Goal: Navigation & Orientation: Locate item on page

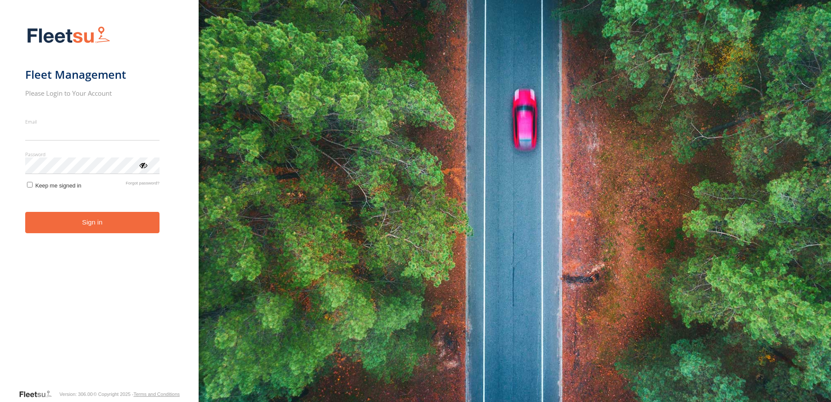
type input "**********"
click at [87, 223] on button "Sign in" at bounding box center [92, 222] width 134 height 21
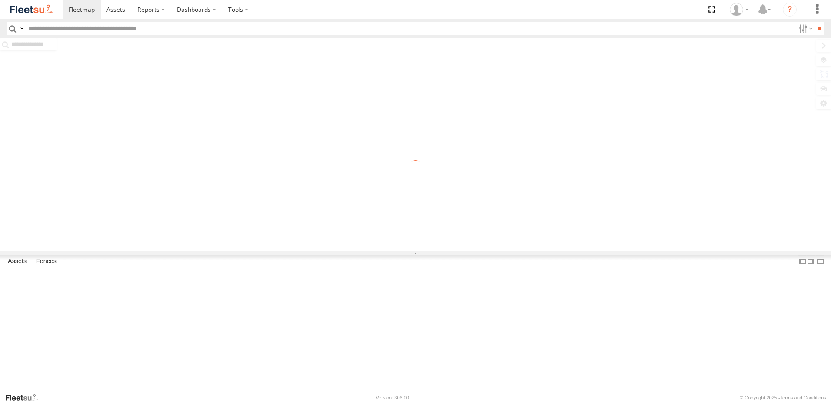
click at [58, 28] on input "text" at bounding box center [410, 28] width 770 height 13
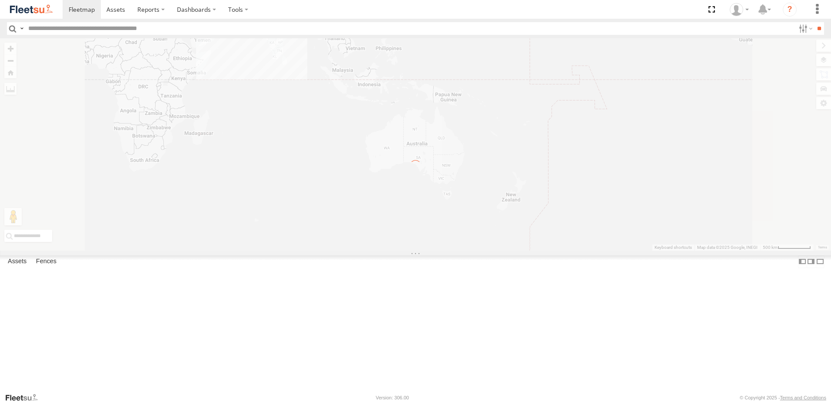
click at [21, 30] on label at bounding box center [21, 28] width 7 height 13
click at [0, 0] on span "Driver First Name" at bounding box center [0, 0] width 0 height 0
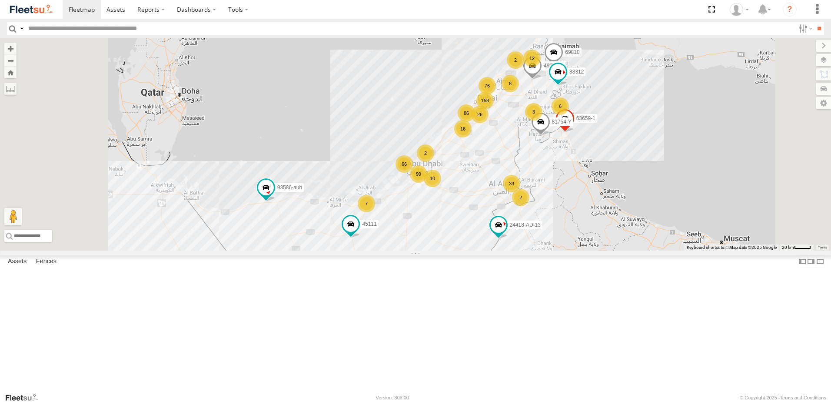
click at [73, 25] on input "text" at bounding box center [410, 28] width 770 height 13
type input "*****"
click at [814, 22] on input "**" at bounding box center [819, 28] width 10 height 13
click at [0, 0] on span at bounding box center [0, 0] width 0 height 0
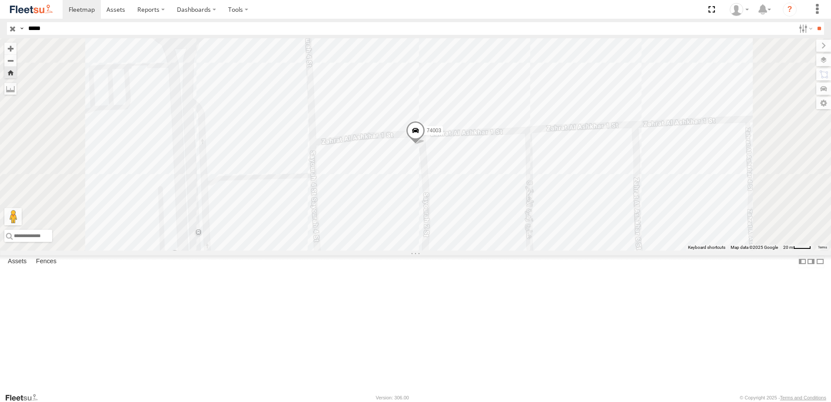
click at [425, 144] on span at bounding box center [415, 132] width 19 height 23
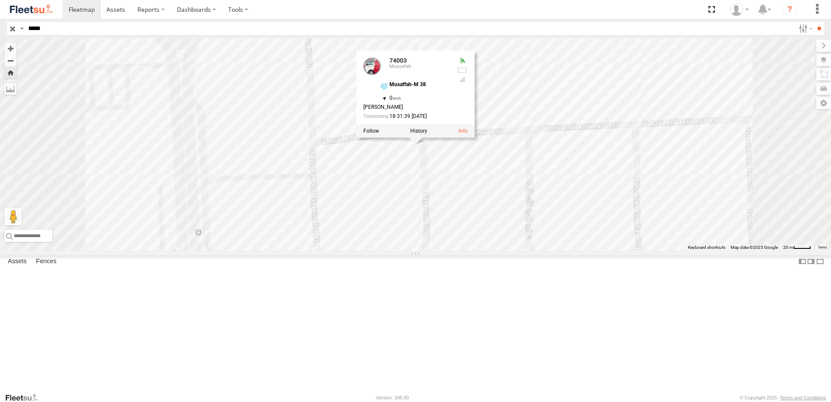
click at [379, 176] on div "74003 74003 Mussafah Musaffah-M 38 24.35744 , 54.49489 0 [PERSON_NAME] 18:31:39…" at bounding box center [415, 144] width 831 height 212
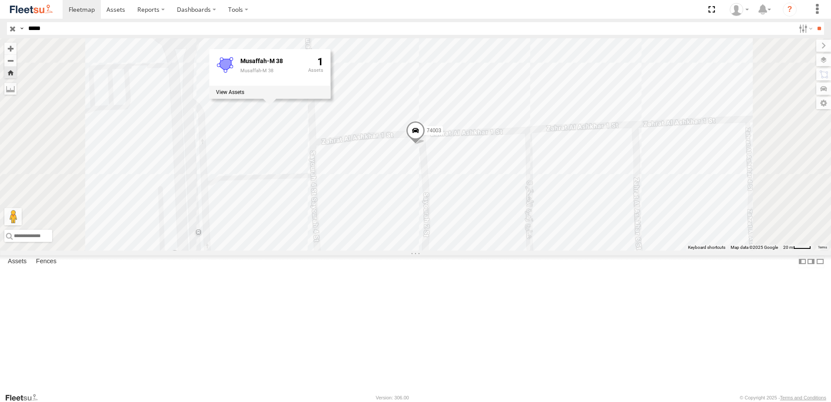
click at [0, 0] on span at bounding box center [0, 0] width 0 height 0
click at [423, 138] on span at bounding box center [416, 131] width 16 height 16
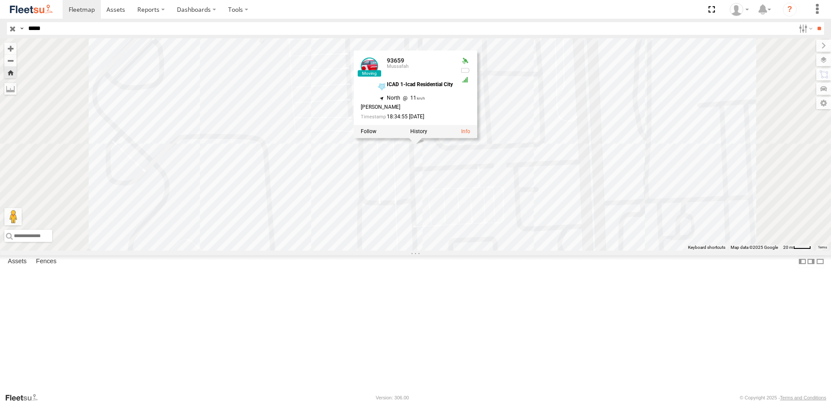
click at [0, 0] on span at bounding box center [0, 0] width 0 height 0
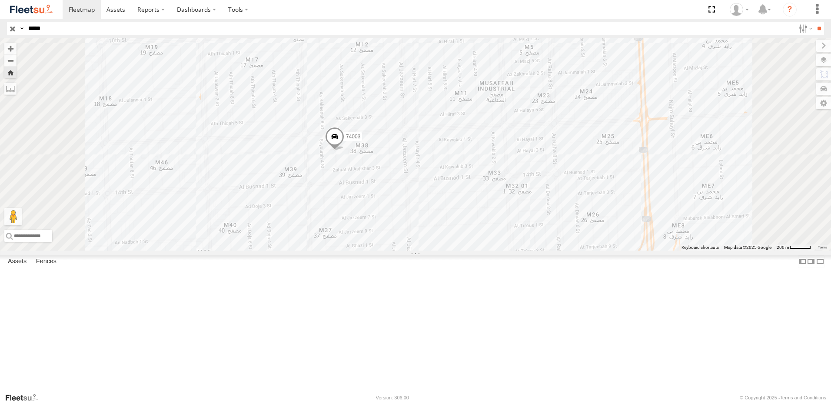
click at [344, 151] on span at bounding box center [334, 138] width 19 height 23
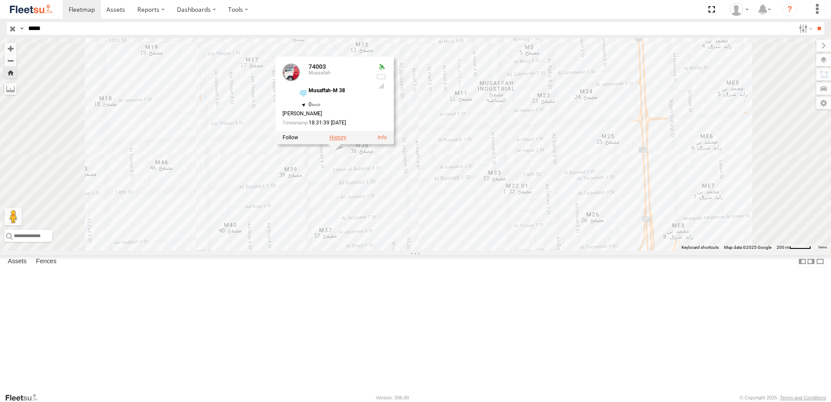
click at [346, 141] on label at bounding box center [338, 138] width 17 height 6
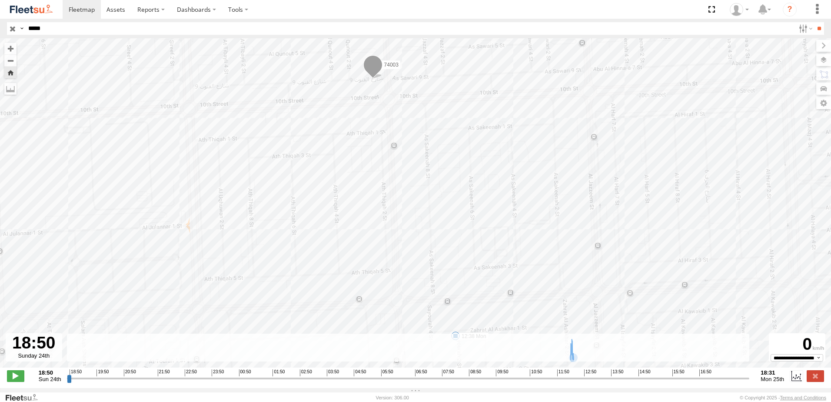
click at [676, 382] on input "range" at bounding box center [408, 378] width 683 height 8
click at [688, 382] on input "range" at bounding box center [408, 378] width 683 height 8
click at [702, 382] on input "range" at bounding box center [408, 378] width 683 height 8
click at [673, 382] on input "range" at bounding box center [408, 378] width 683 height 8
click at [647, 382] on input "range" at bounding box center [408, 378] width 683 height 8
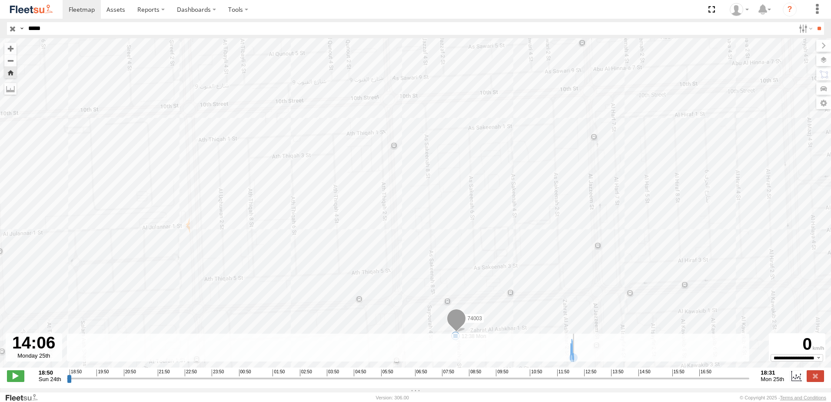
drag, startPoint x: 620, startPoint y: 383, endPoint x: 589, endPoint y: 383, distance: 30.9
click at [620, 382] on input "range" at bounding box center [408, 378] width 683 height 8
drag, startPoint x: 589, startPoint y: 383, endPoint x: 578, endPoint y: 383, distance: 10.9
click at [589, 382] on input "range" at bounding box center [408, 378] width 683 height 8
click at [543, 375] on div "18:50 19:50 20:50 21:50 22:50 23:50 00:50 01:50 02:50 03:50 04:50 05:50 06:50 0…" at bounding box center [408, 372] width 677 height 6
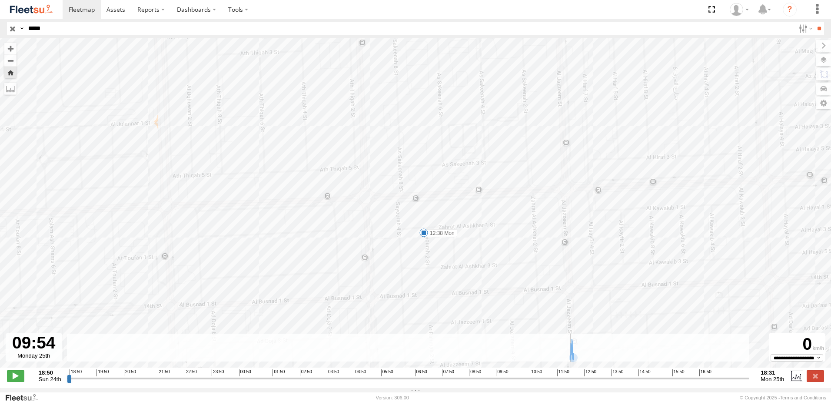
click at [500, 381] on input "range" at bounding box center [408, 378] width 683 height 8
click at [474, 382] on input "range" at bounding box center [408, 378] width 683 height 8
click at [451, 382] on input "range" at bounding box center [408, 378] width 683 height 8
drag, startPoint x: 405, startPoint y: 376, endPoint x: 399, endPoint y: 377, distance: 5.8
click at [404, 375] on div "18:50 19:50 20:50 21:50 22:50 23:50 00:50 01:50 02:50 03:50 04:50 05:50 06:50 0…" at bounding box center [408, 372] width 677 height 6
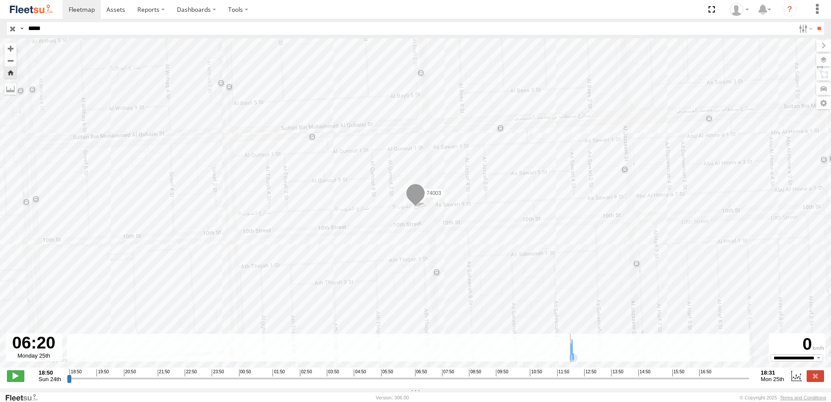
click at [398, 378] on input "range" at bounding box center [408, 378] width 683 height 8
drag, startPoint x: 490, startPoint y: 379, endPoint x: 566, endPoint y: 389, distance: 76.2
click at [560, 382] on input "range" at bounding box center [408, 378] width 683 height 8
drag, startPoint x: 571, startPoint y: 389, endPoint x: 580, endPoint y: 389, distance: 8.7
click at [580, 386] on div "**********" at bounding box center [415, 376] width 831 height 18
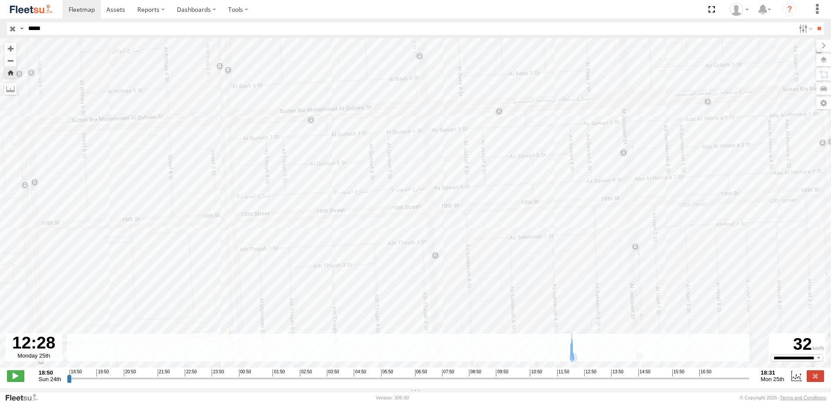
click at [573, 382] on input "range" at bounding box center [408, 378] width 683 height 8
click at [583, 382] on input "range" at bounding box center [408, 378] width 683 height 8
click at [617, 382] on input "range" at bounding box center [408, 378] width 683 height 8
click at [646, 382] on input "range" at bounding box center [408, 378] width 683 height 8
type input "**********"
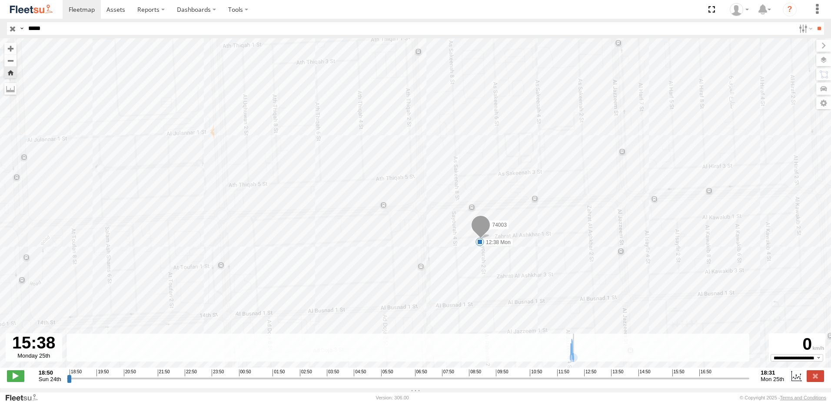
click at [664, 382] on input "range" at bounding box center [408, 378] width 683 height 8
